Goal: Task Accomplishment & Management: Manage account settings

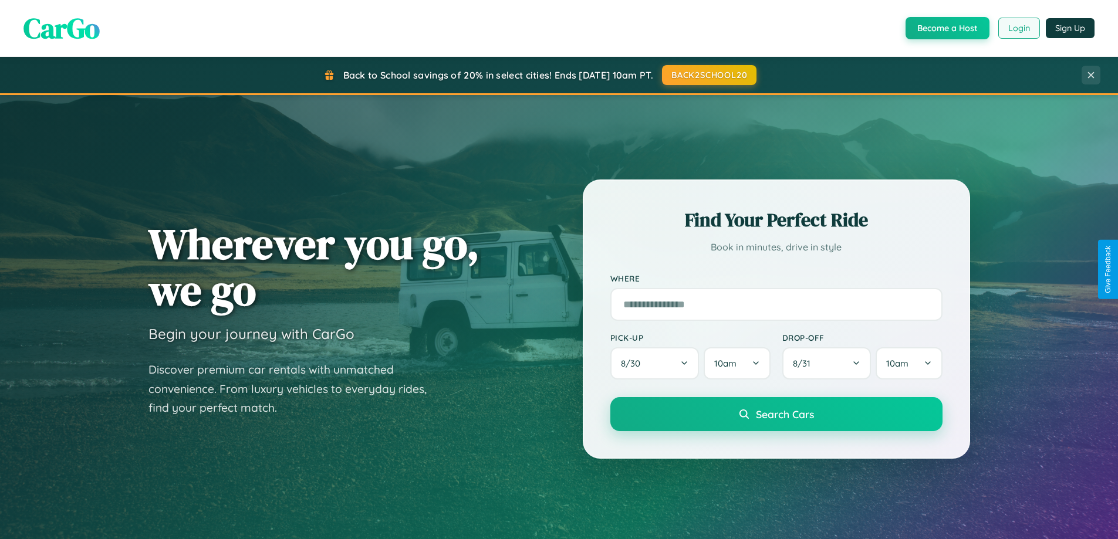
click at [1018, 28] on button "Login" at bounding box center [1019, 28] width 42 height 21
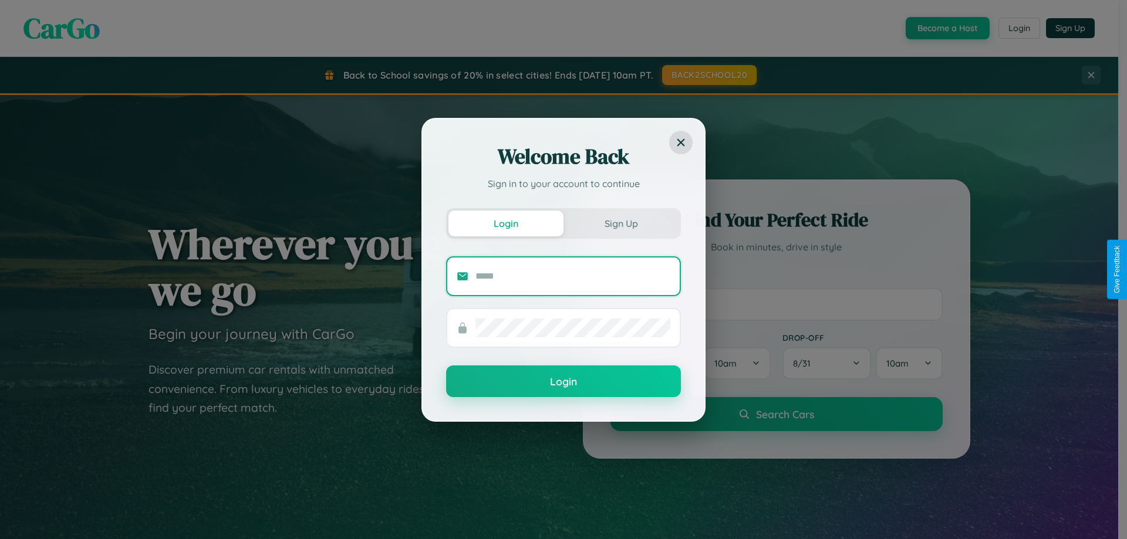
click at [573, 276] on input "text" at bounding box center [572, 276] width 195 height 19
type input "**********"
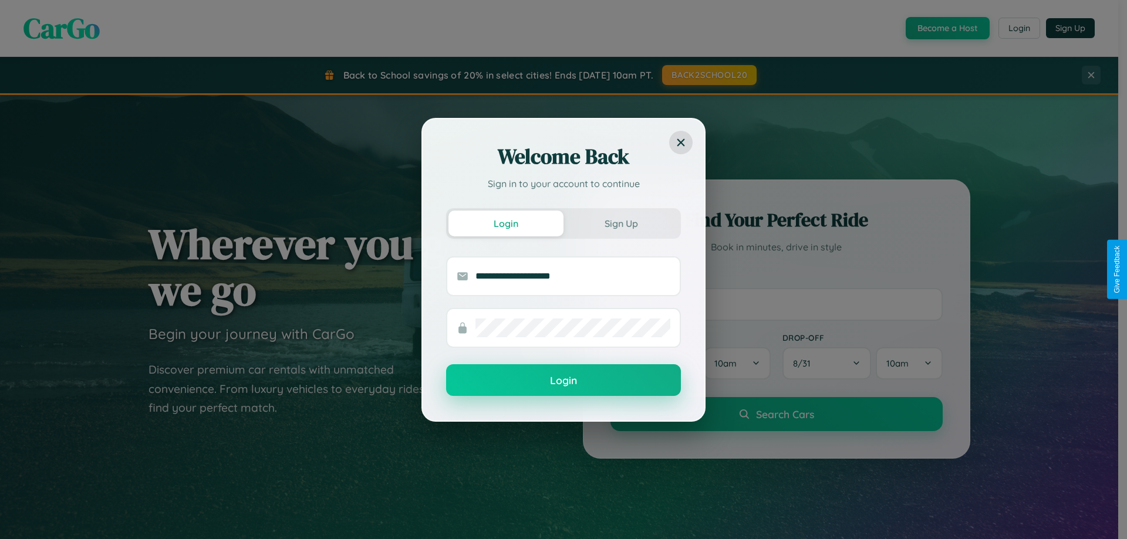
click at [563, 381] on button "Login" at bounding box center [563, 380] width 235 height 32
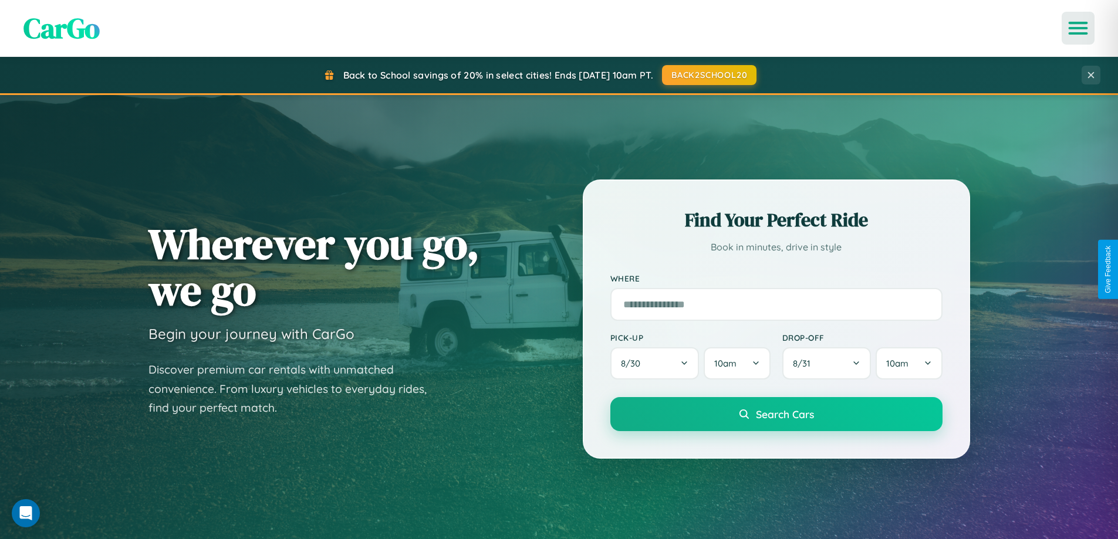
click at [1078, 28] on icon "Open menu" at bounding box center [1078, 28] width 17 height 11
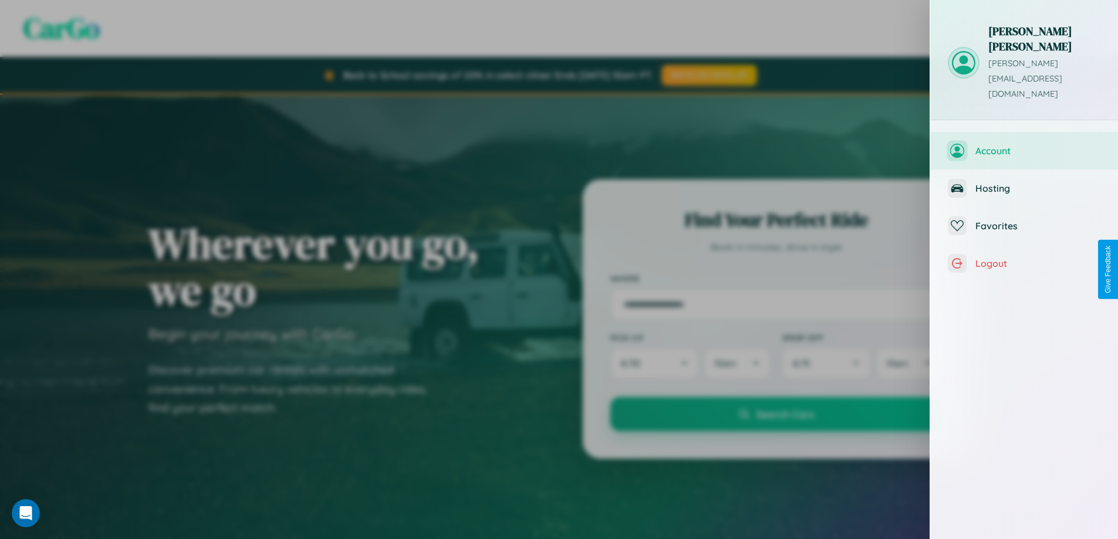
click at [1024, 145] on span "Account" at bounding box center [1037, 151] width 125 height 12
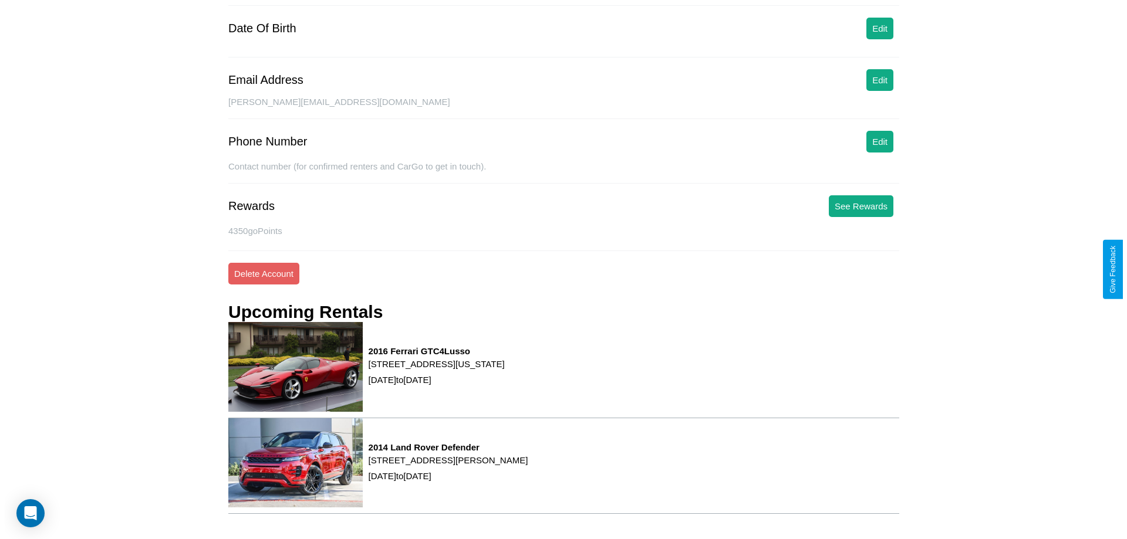
scroll to position [149, 0]
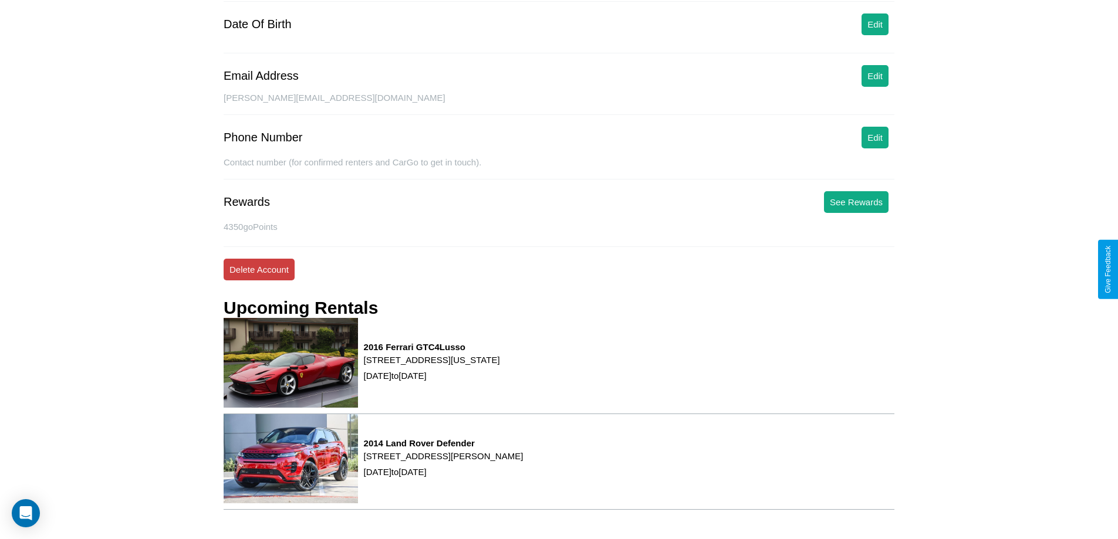
click at [259, 269] on button "Delete Account" at bounding box center [259, 270] width 71 height 22
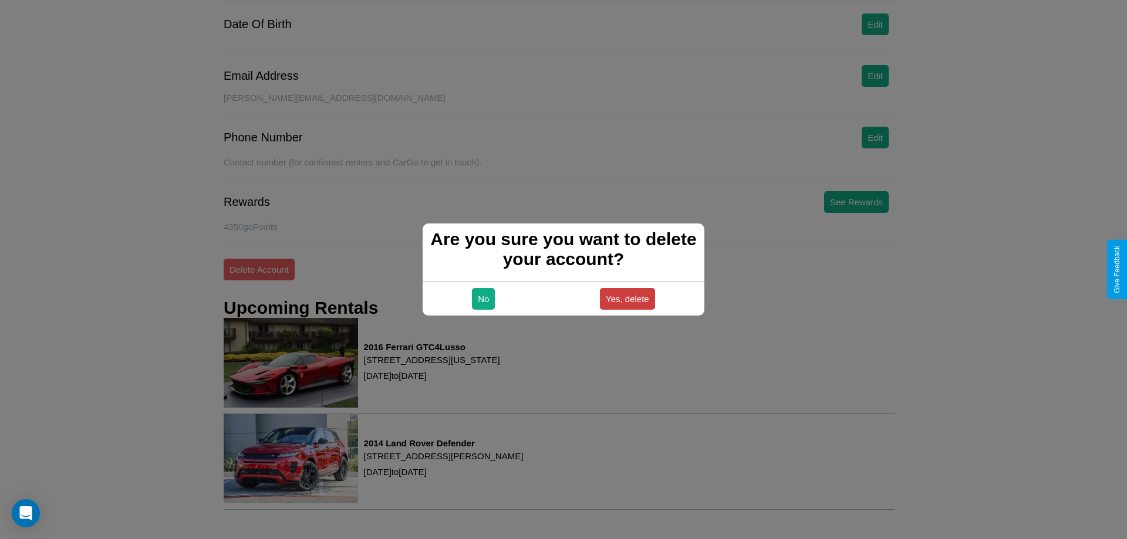
click at [627, 299] on button "Yes, delete" at bounding box center [627, 299] width 55 height 22
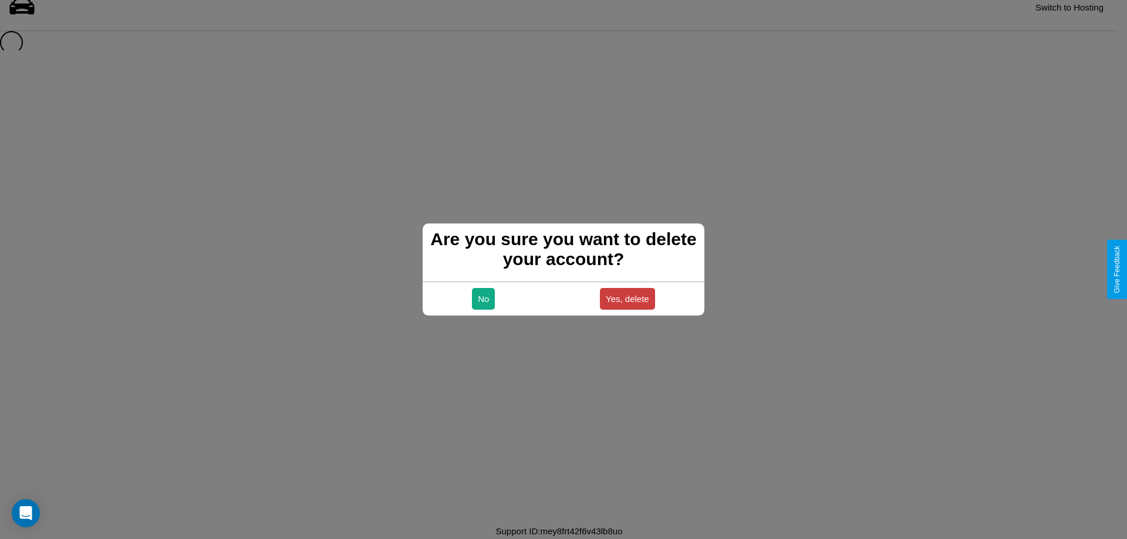
scroll to position [16, 0]
